Goal: Task Accomplishment & Management: Use online tool/utility

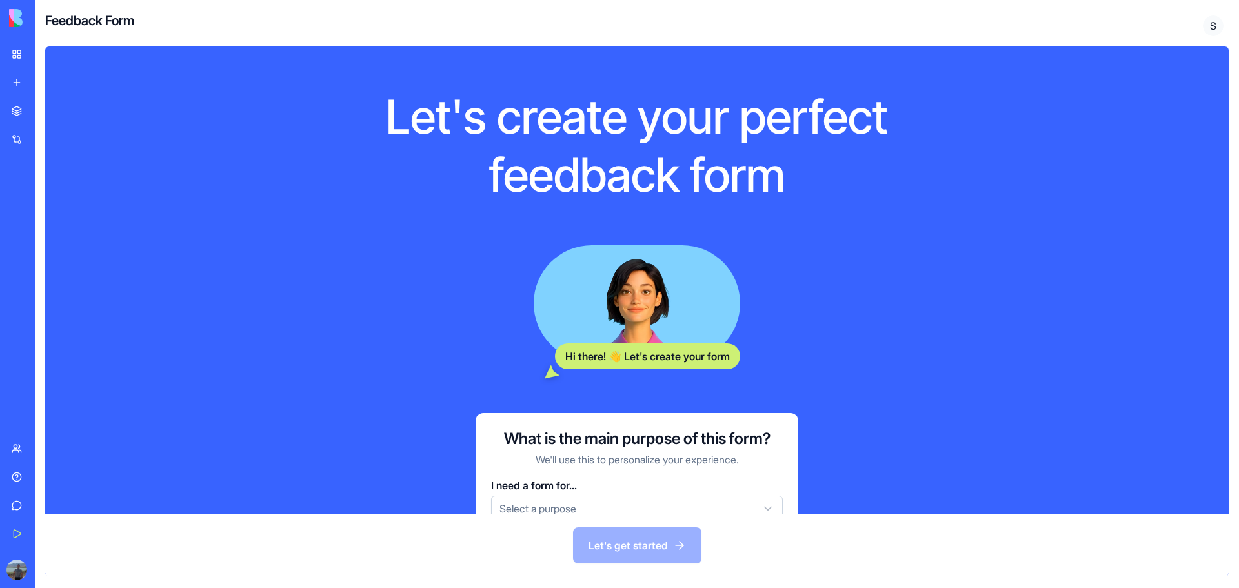
scroll to position [64, 0]
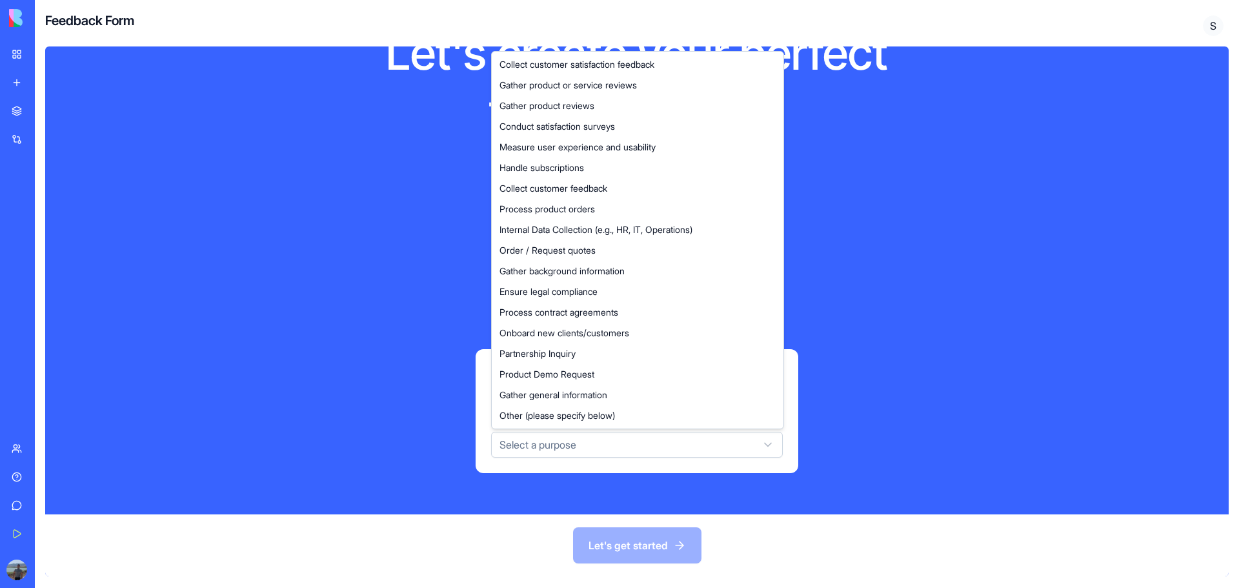
click at [551, 444] on html "BETA My Workspace New app Marketplace Integrations Recent מרכז המילואימניקים לצ…" at bounding box center [619, 294] width 1239 height 588
click at [365, 180] on html "BETA My Workspace New app Marketplace Integrations Recent מרכז המילואימניקים לצ…" at bounding box center [619, 294] width 1239 height 588
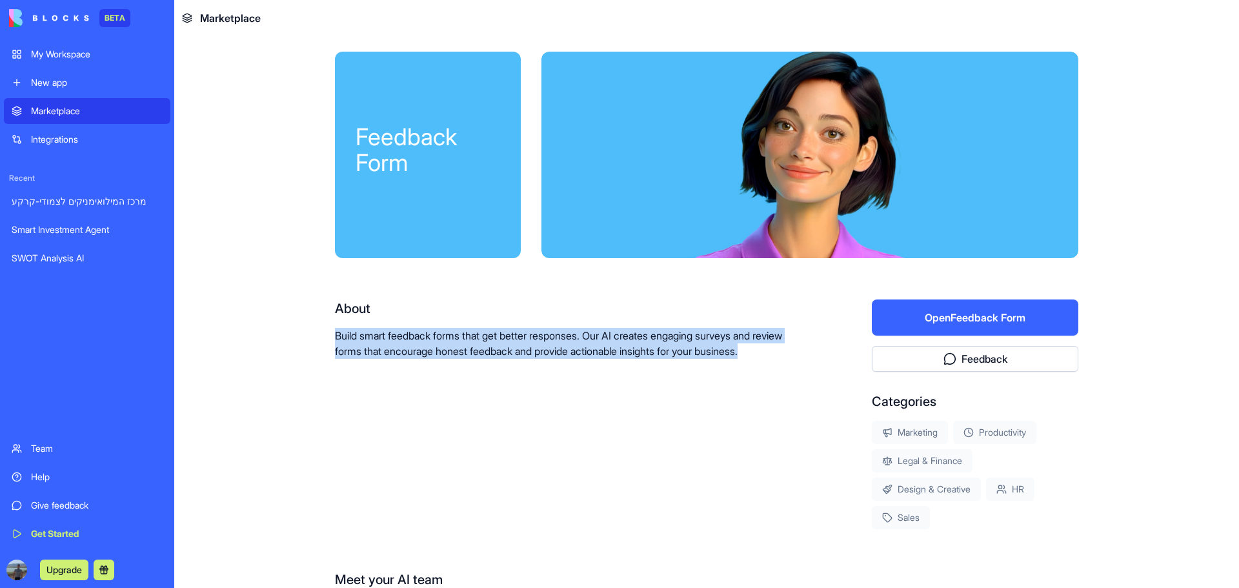
drag, startPoint x: 323, startPoint y: 336, endPoint x: 514, endPoint y: 383, distance: 196.3
click at [514, 383] on div "Feedback Form About Build smart feedback forms that get better responses. Our A…" at bounding box center [707, 376] width 826 height 680
drag, startPoint x: 521, startPoint y: 352, endPoint x: 487, endPoint y: 349, distance: 35.0
click at [521, 351] on p "Build smart feedback forms that get better responses. Our AI creates engaging s…" at bounding box center [562, 343] width 454 height 31
click at [328, 340] on div "Feedback Form About Build smart feedback forms that get better responses. Our A…" at bounding box center [707, 376] width 826 height 680
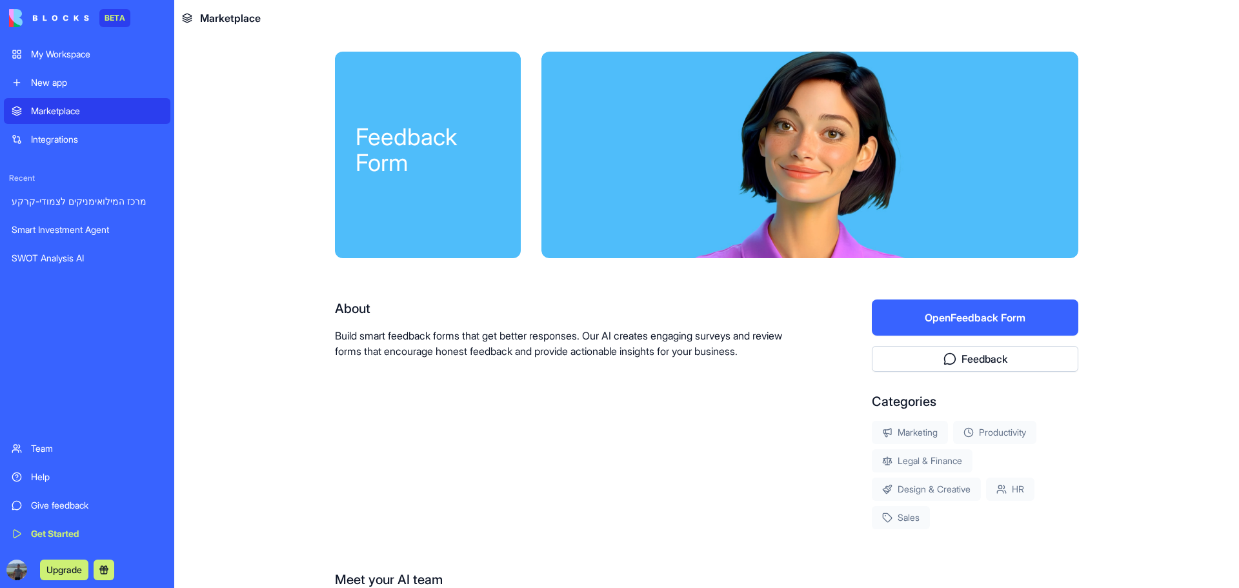
click at [326, 339] on div "Feedback Form About Build smart feedback forms that get better responses. Our A…" at bounding box center [707, 376] width 826 height 680
click at [335, 334] on p "Build smart feedback forms that get better responses. Our AI creates engaging s…" at bounding box center [562, 343] width 454 height 31
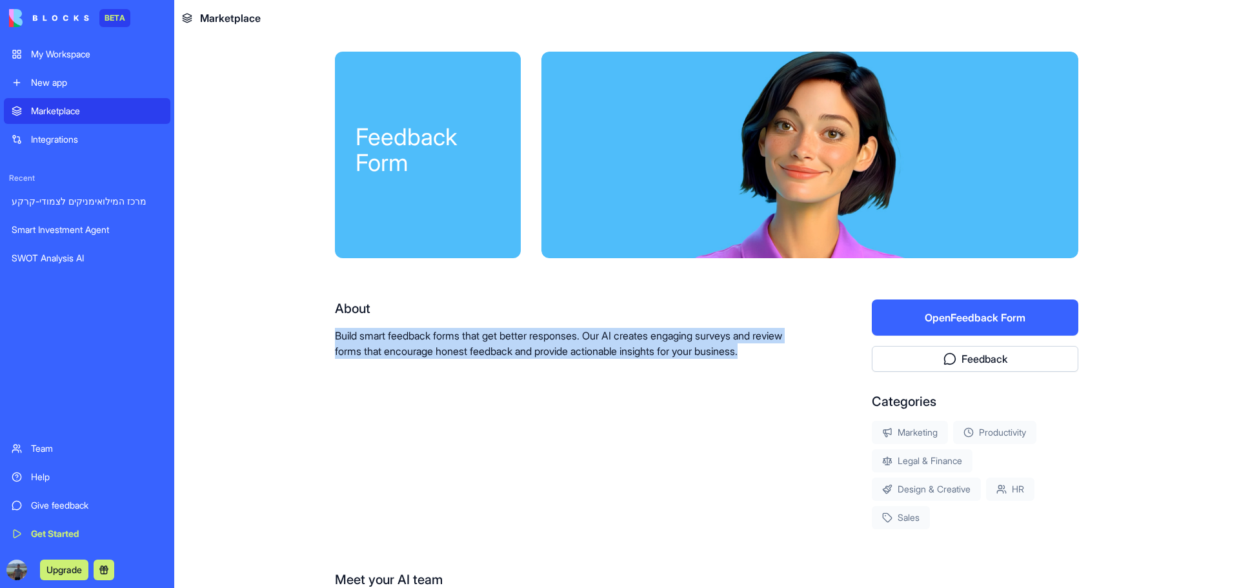
click at [335, 334] on p "Build smart feedback forms that get better responses. Our AI creates engaging s…" at bounding box center [562, 343] width 454 height 31
copy p "Build smart feedback forms that get better responses. Our AI creates engaging s…"
click at [415, 359] on p "Build smart feedback forms that get better responses. Our AI creates engaging s…" at bounding box center [562, 343] width 454 height 31
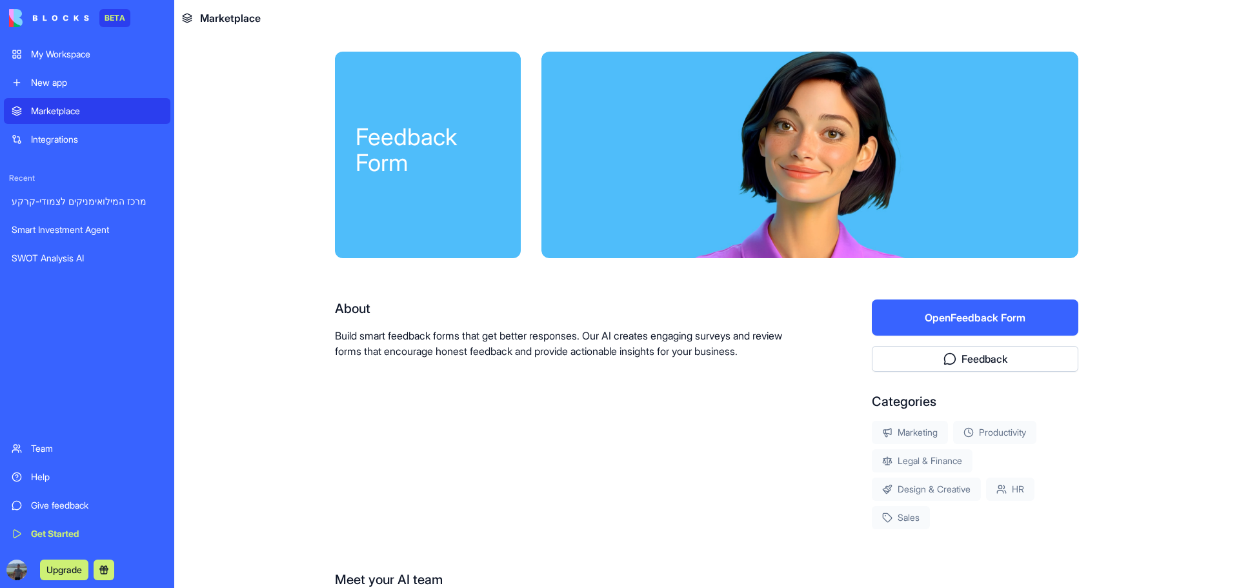
click at [1020, 307] on button "Open Feedback Form" at bounding box center [975, 317] width 207 height 36
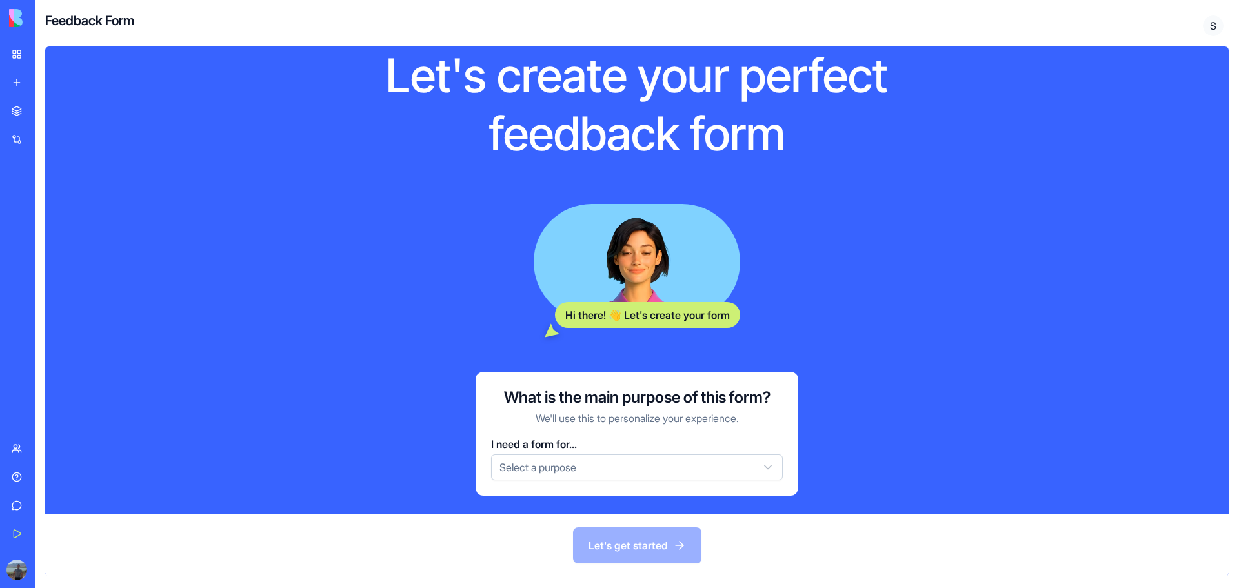
scroll to position [64, 0]
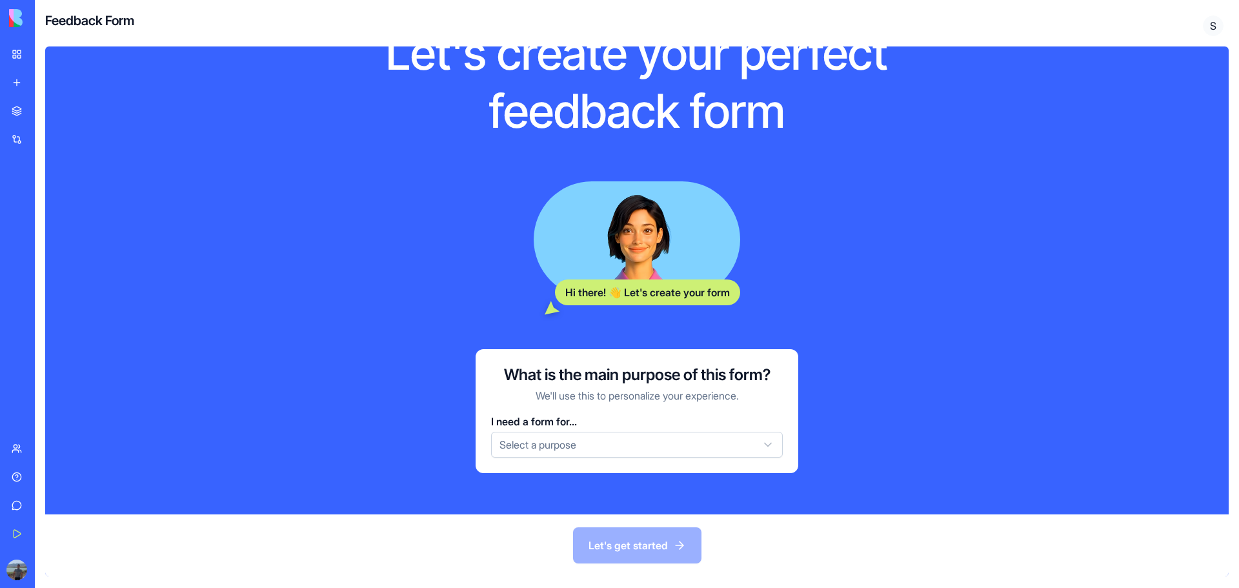
click at [633, 469] on div "What is the main purpose of this form? We'll use this to personalize your exper…" at bounding box center [637, 411] width 323 height 124
click at [629, 449] on html "BETA My Workspace New app Marketplace Integrations Recent מרכז המילואימניקים לצ…" at bounding box center [619, 294] width 1239 height 588
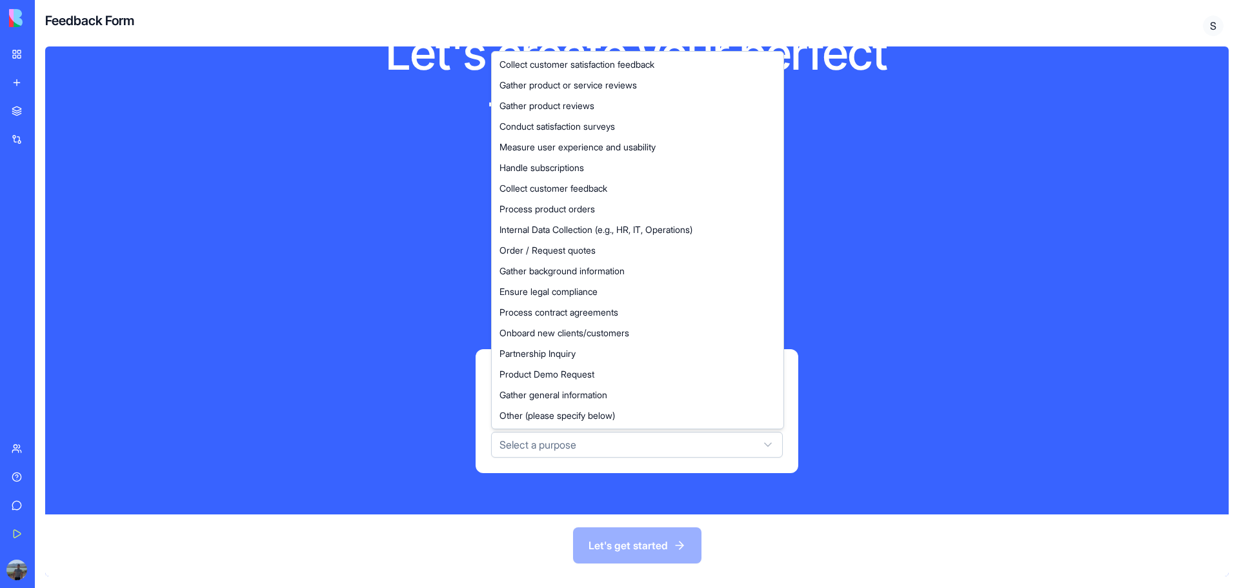
click at [285, 389] on html "BETA My Workspace New app Marketplace Integrations Recent מרכז המילואימניקים לצ…" at bounding box center [619, 294] width 1239 height 588
click at [683, 440] on html "BETA My Workspace New app Marketplace Integrations Recent מרכז המילואימניקים לצ…" at bounding box center [619, 294] width 1239 height 588
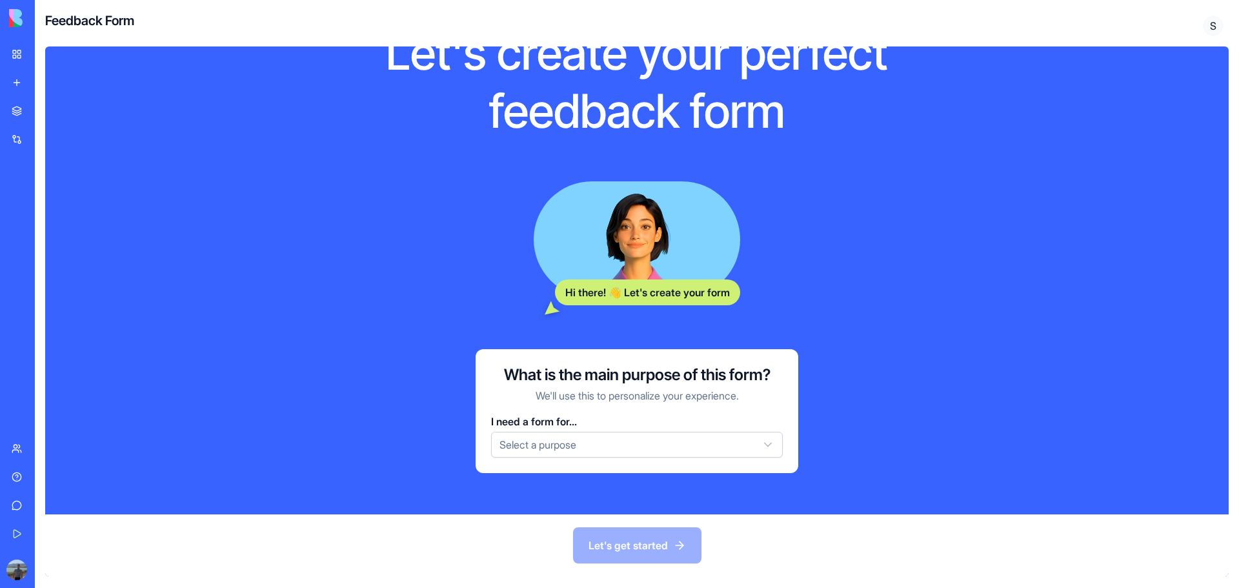
click at [1102, 251] on html "BETA My Workspace New app Marketplace Integrations Recent מרכז המילואימניקים לצ…" at bounding box center [619, 294] width 1239 height 588
click at [638, 451] on html "BETA My Workspace New app Marketplace Integrations Recent מרכז המילואימניקים לצ…" at bounding box center [619, 294] width 1239 height 588
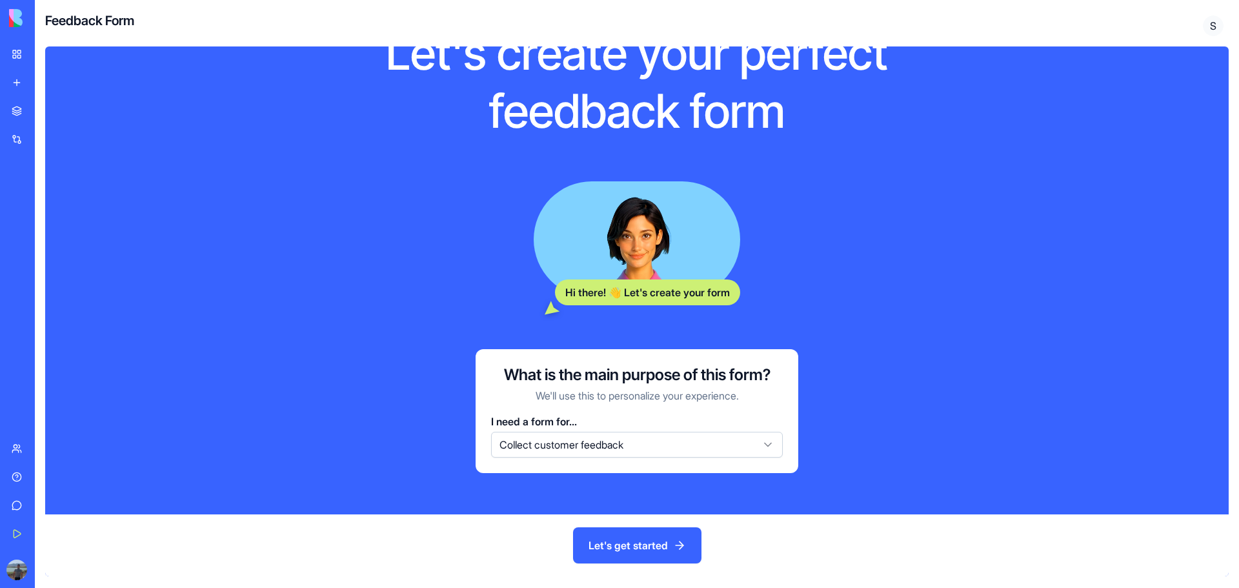
click at [622, 545] on button "Let's get started" at bounding box center [637, 545] width 128 height 36
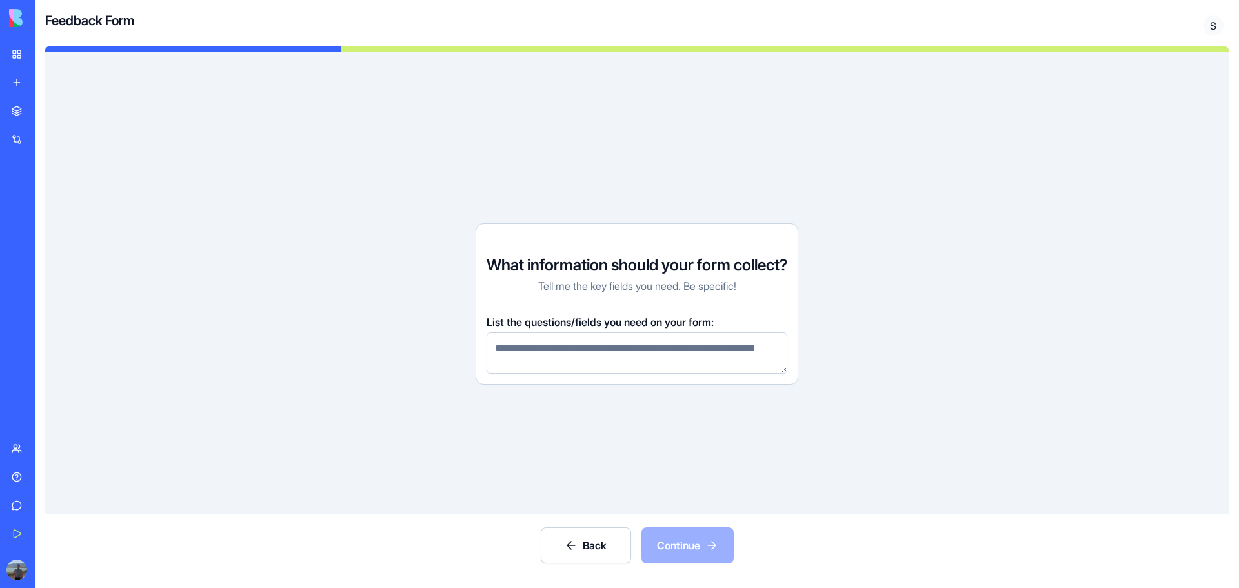
click at [607, 350] on textarea at bounding box center [637, 352] width 301 height 41
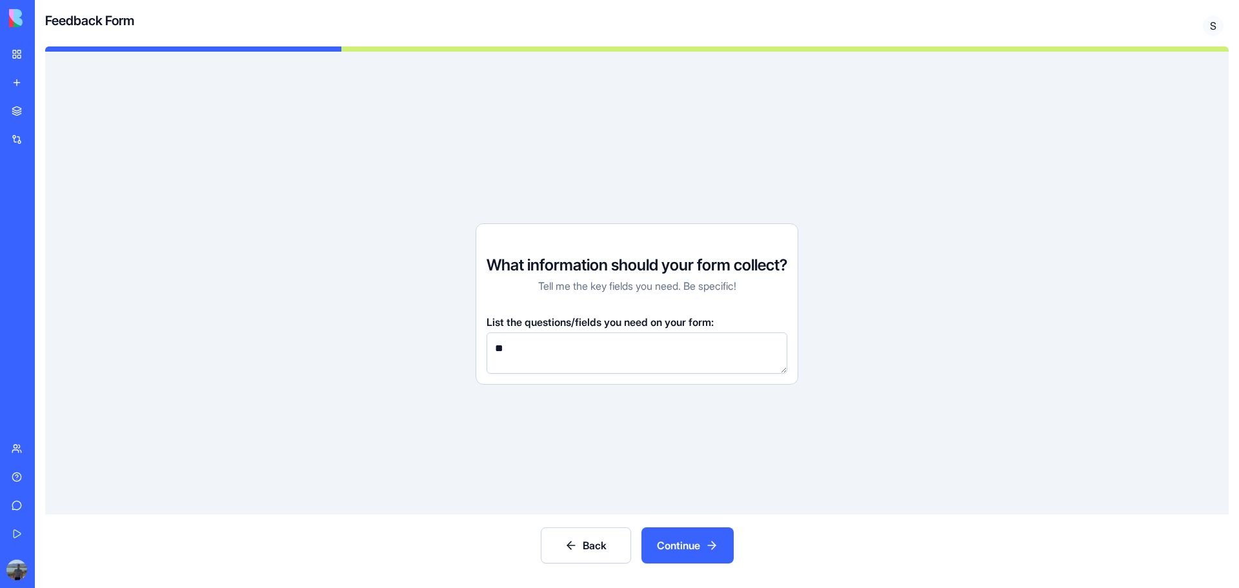
type textarea "*"
type textarea "**********"
click at [677, 536] on button "Continue" at bounding box center [688, 545] width 92 height 36
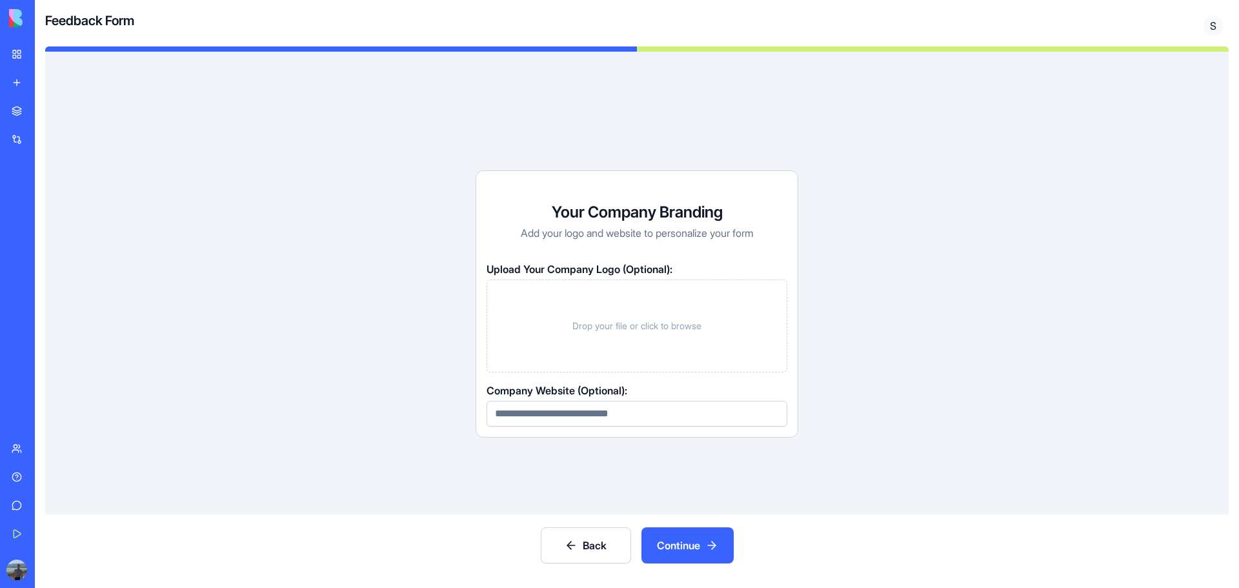
click at [642, 332] on span "Drop your file or click to browse" at bounding box center [636, 325] width 129 height 13
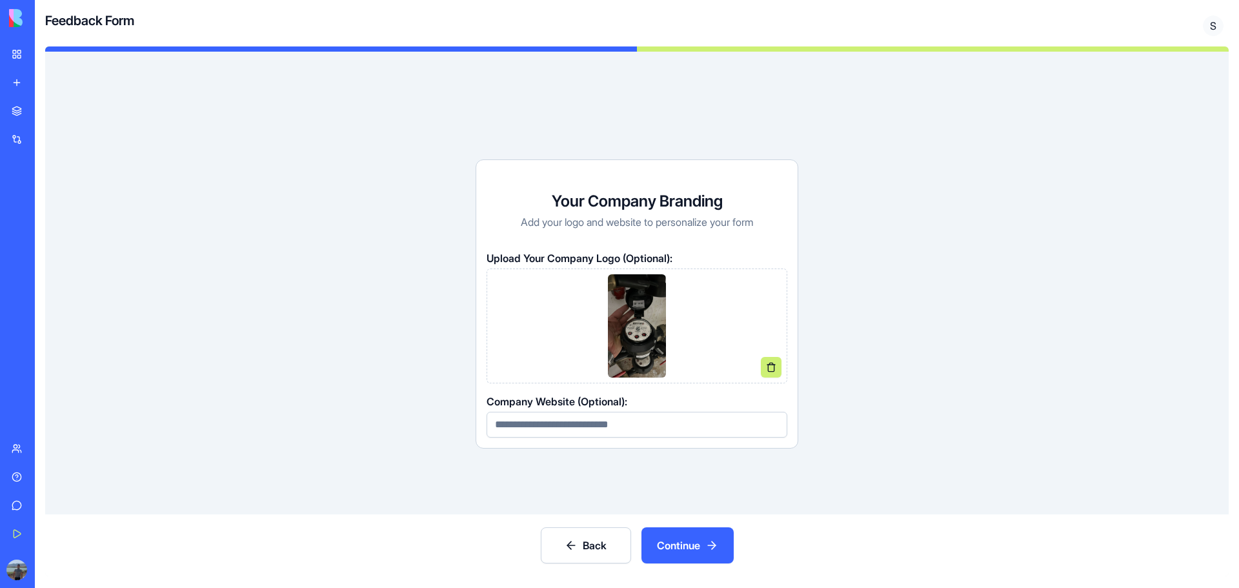
click at [628, 425] on input at bounding box center [637, 425] width 301 height 26
click at [665, 545] on button "Continue" at bounding box center [688, 545] width 92 height 36
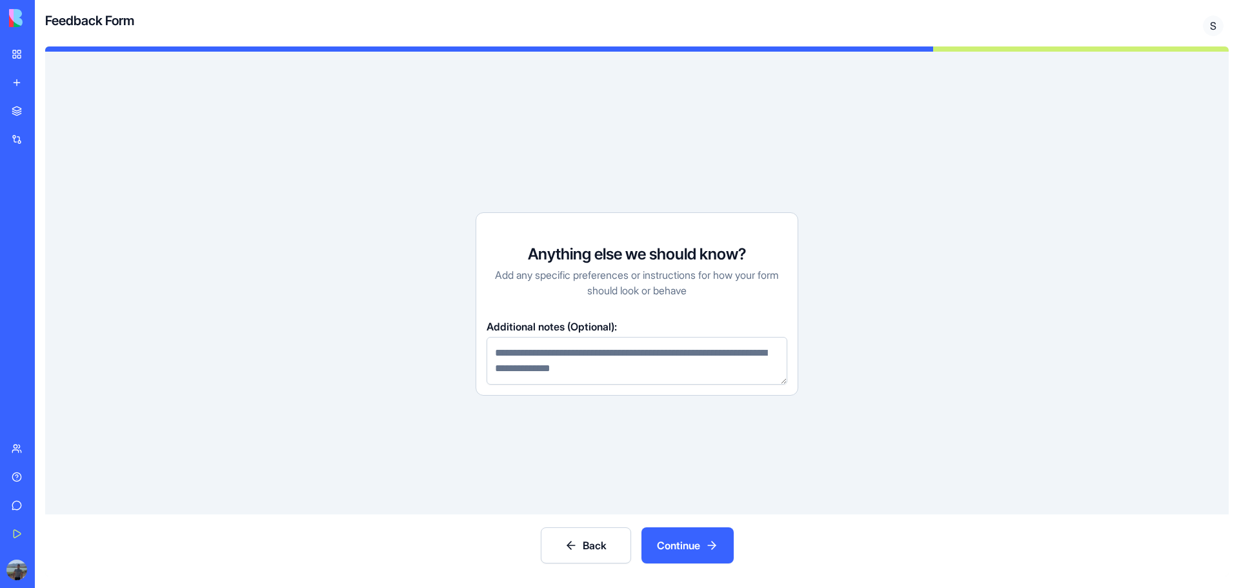
click at [556, 364] on textarea at bounding box center [637, 361] width 301 height 48
type textarea "*"
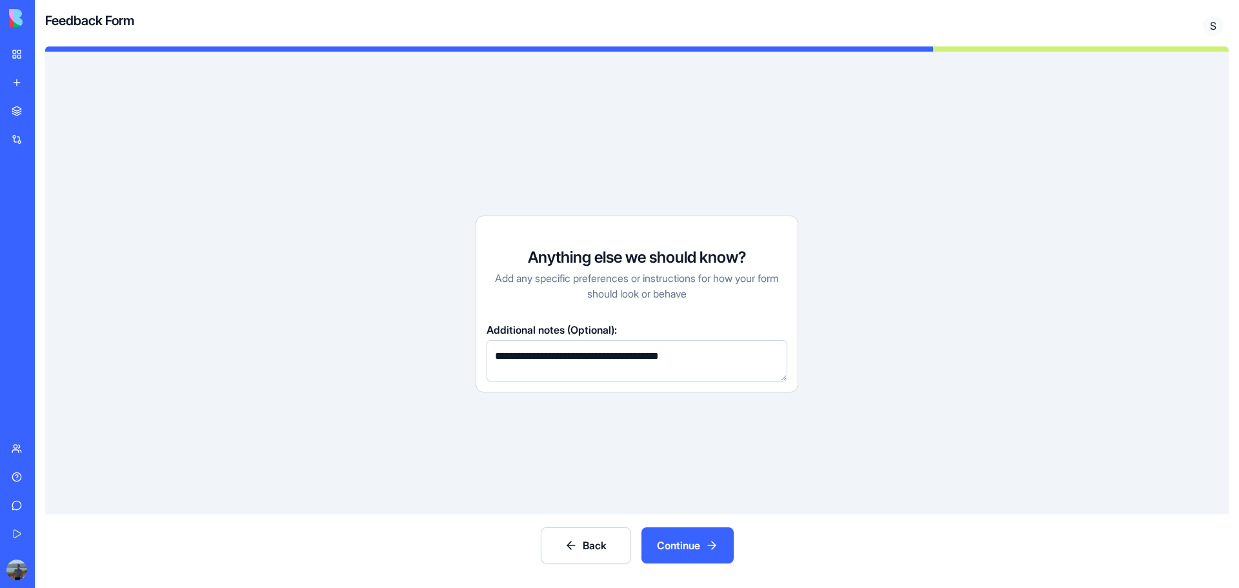
type textarea "**********"
click at [698, 539] on button "Continue" at bounding box center [688, 545] width 92 height 36
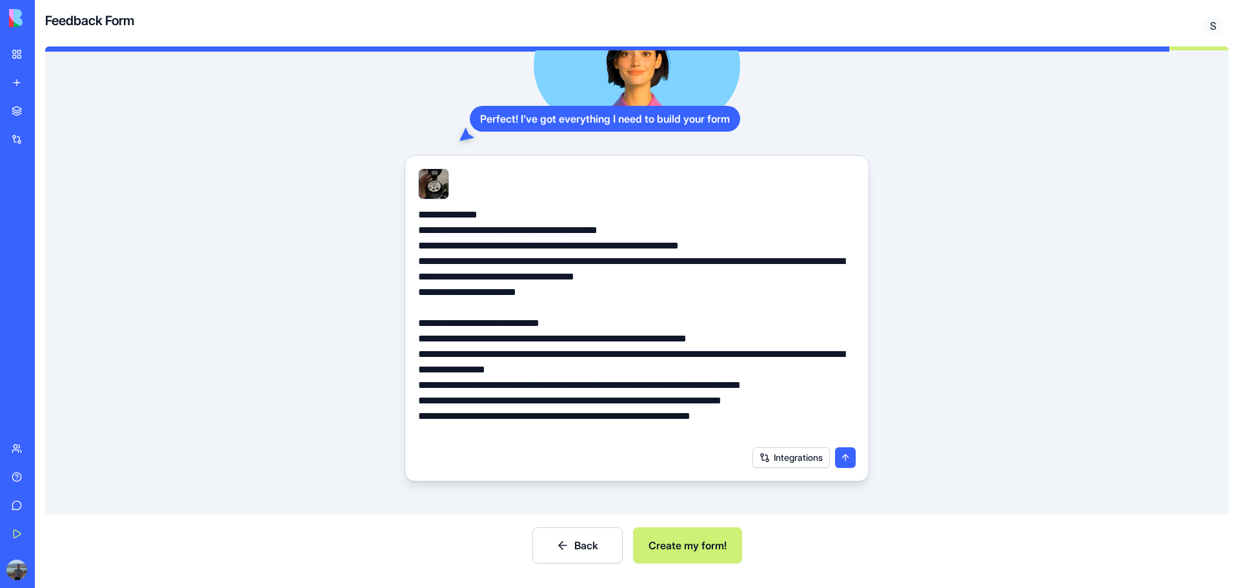
scroll to position [134, 0]
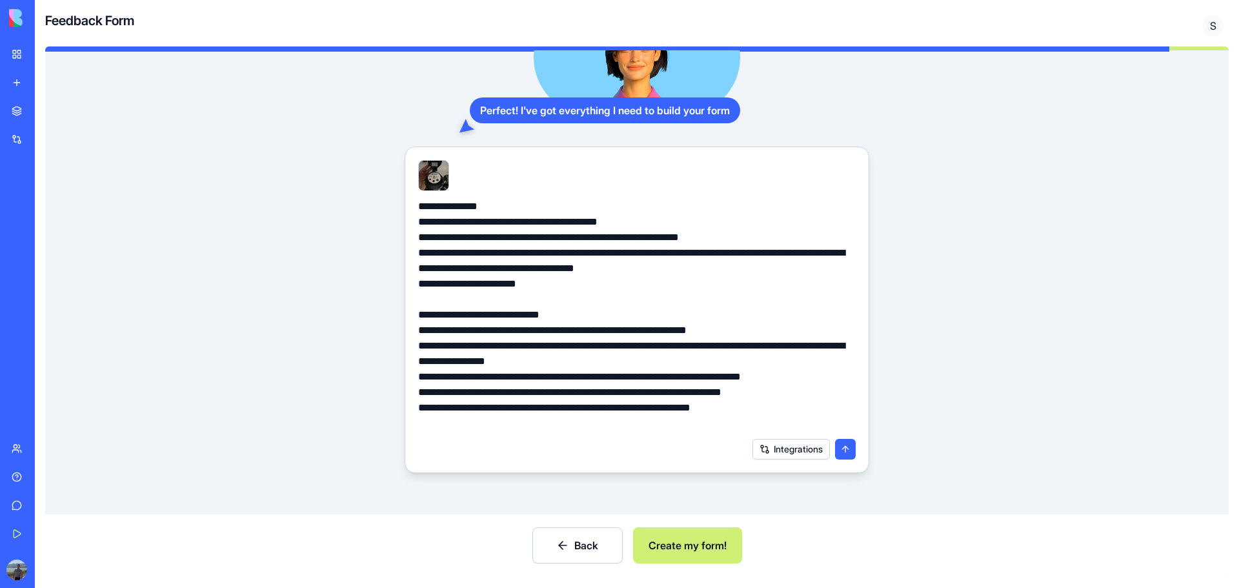
click at [797, 452] on button "Integrations" at bounding box center [791, 449] width 77 height 21
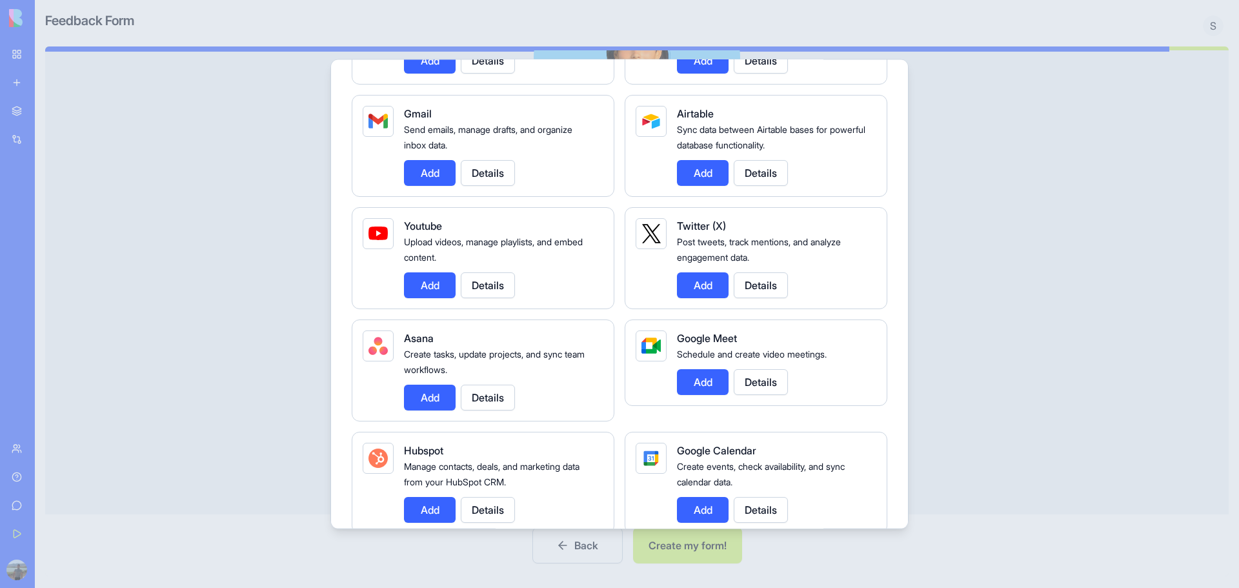
scroll to position [194, 0]
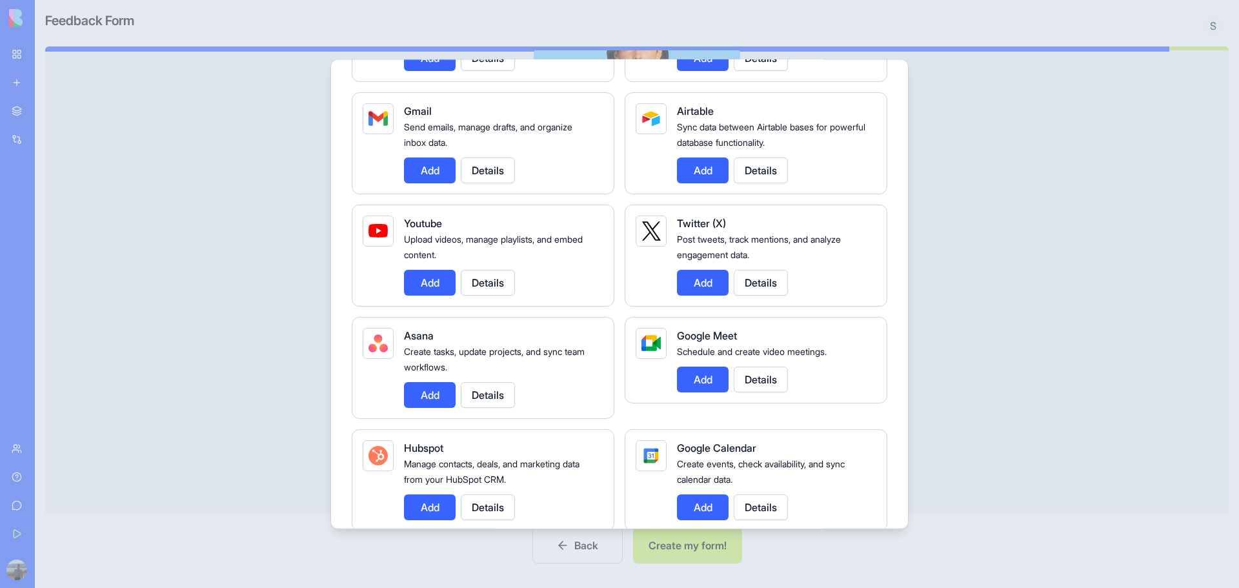
click at [430, 166] on button "Add" at bounding box center [430, 170] width 52 height 26
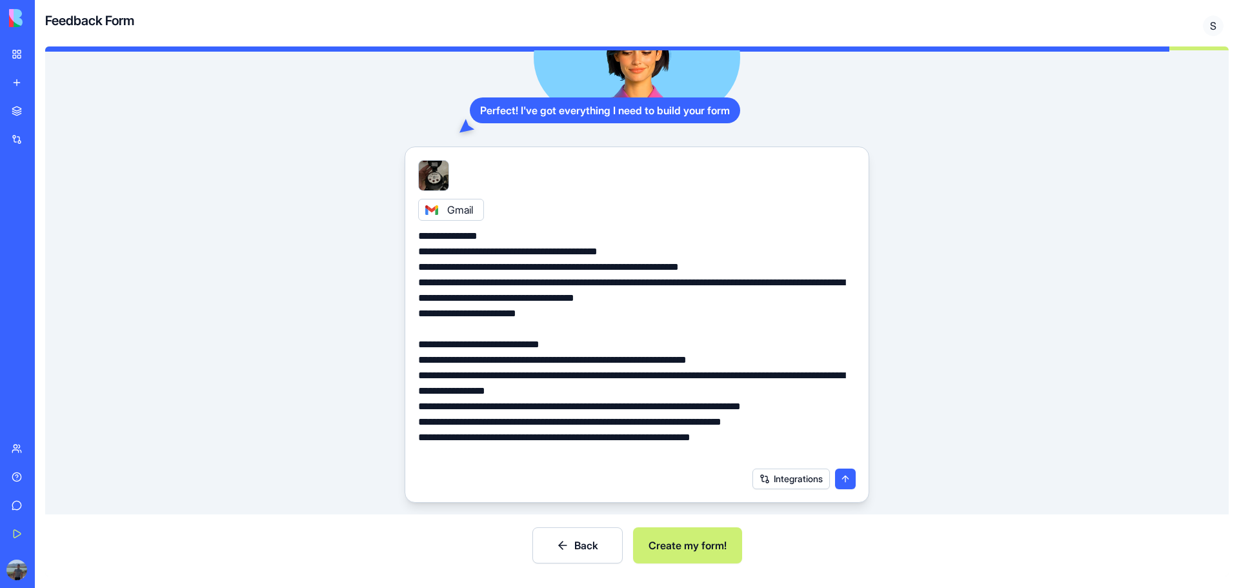
click at [670, 545] on button "Create my form!" at bounding box center [687, 545] width 109 height 36
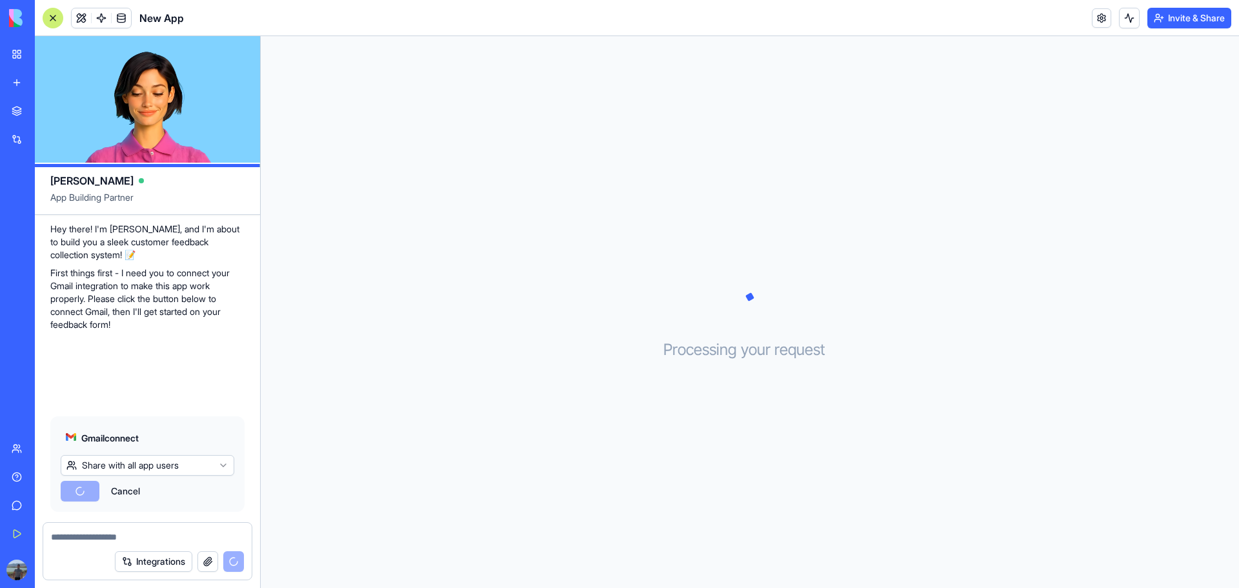
scroll to position [395, 0]
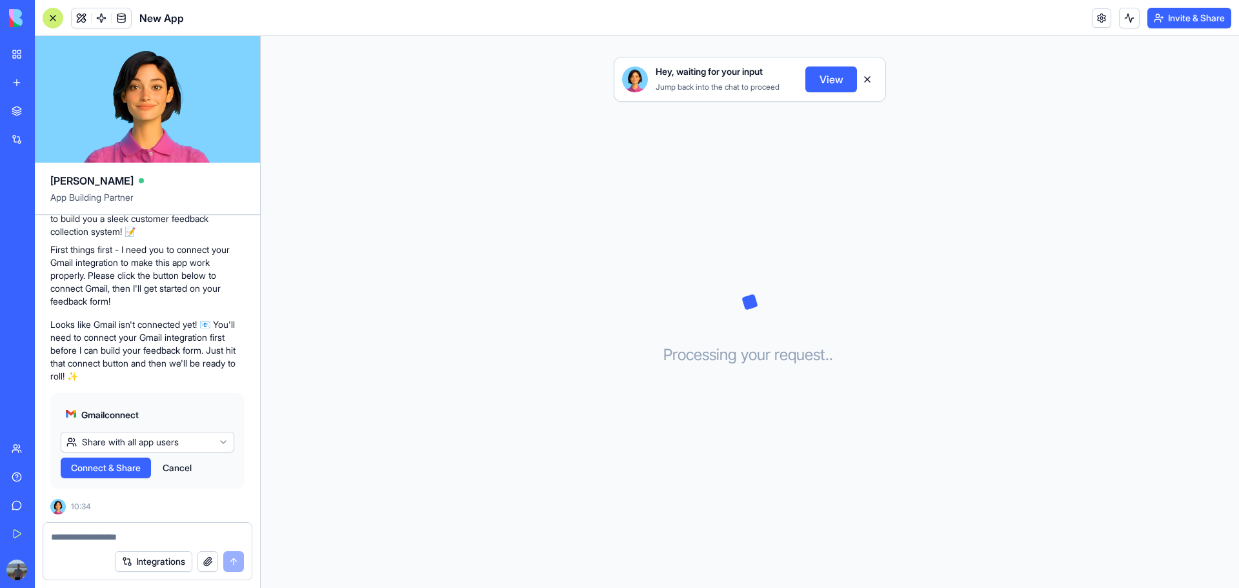
click at [111, 466] on span "Connect & Share" at bounding box center [106, 467] width 70 height 13
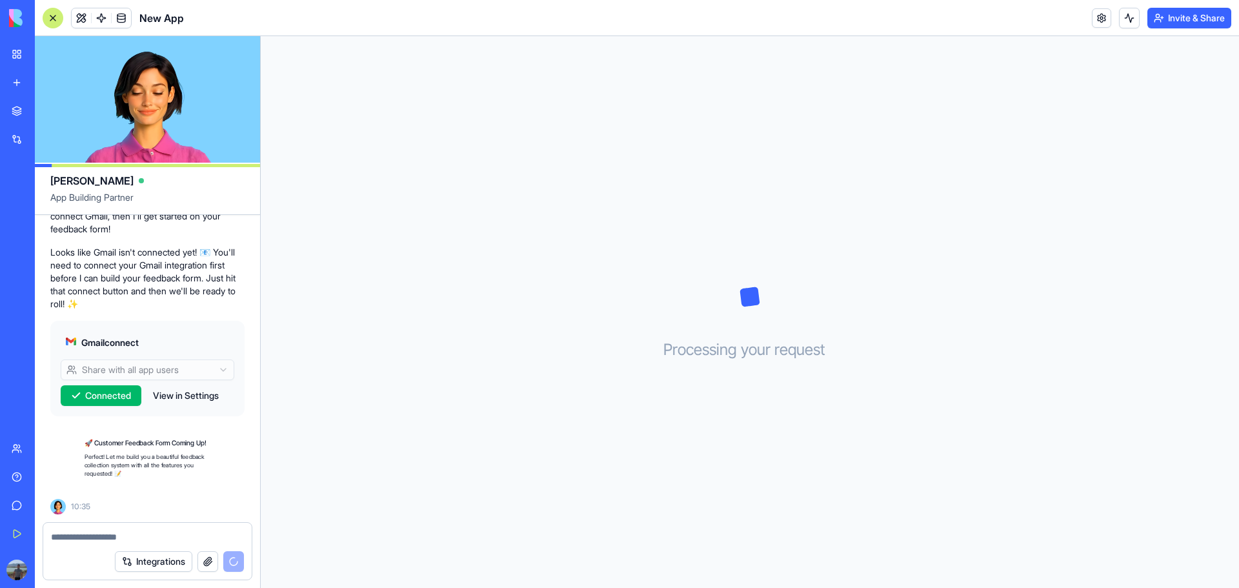
scroll to position [490, 0]
